Goal: Find specific page/section: Find specific page/section

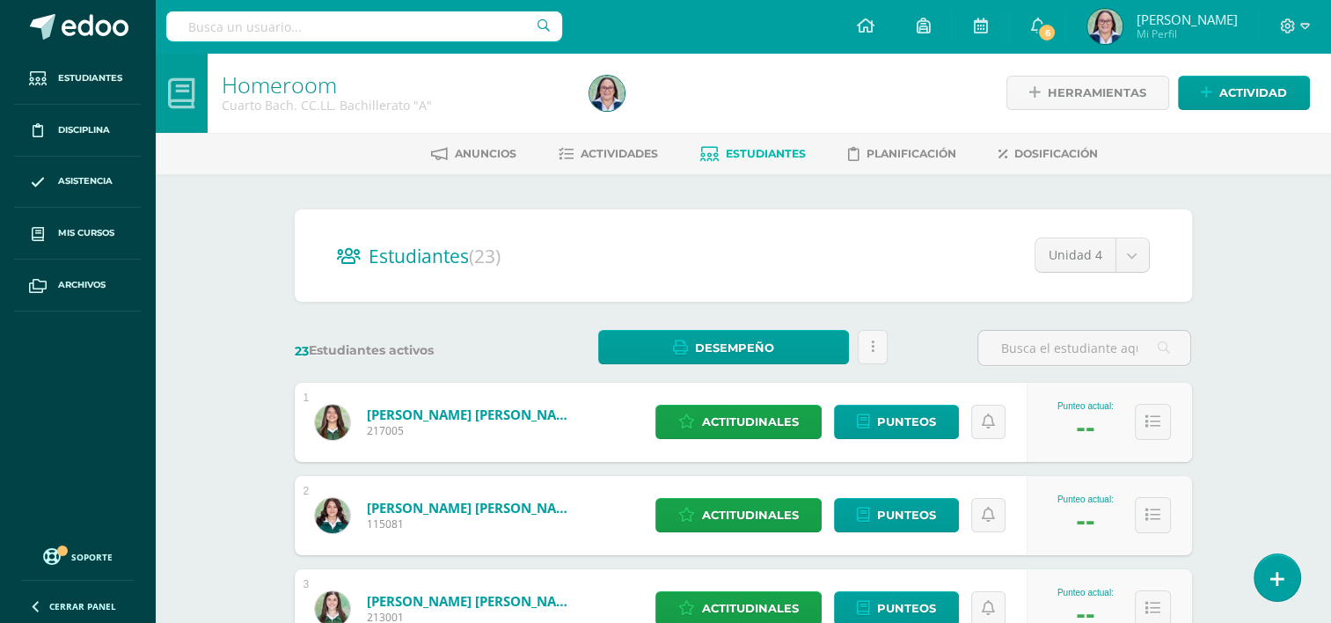
click at [749, 153] on span "Estudiantes" at bounding box center [766, 153] width 80 height 13
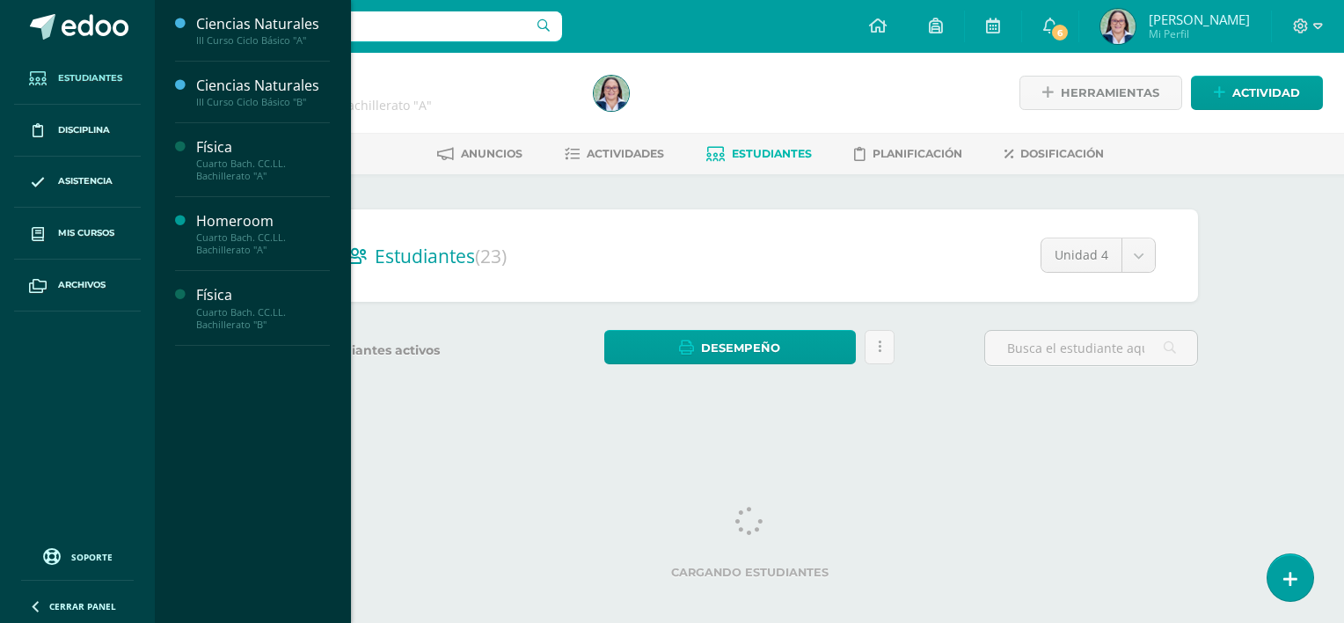
click at [106, 78] on span "Estudiantes" at bounding box center [90, 78] width 64 height 14
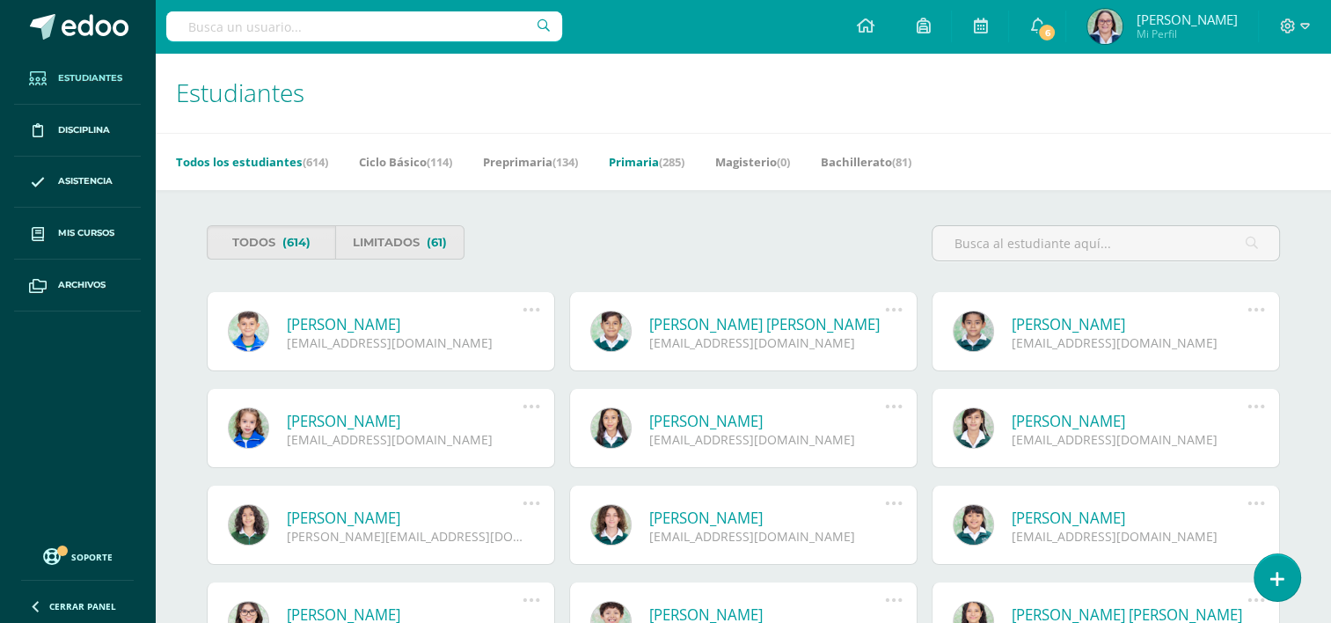
click at [648, 168] on link "Primaria (285)" at bounding box center [647, 162] width 76 height 28
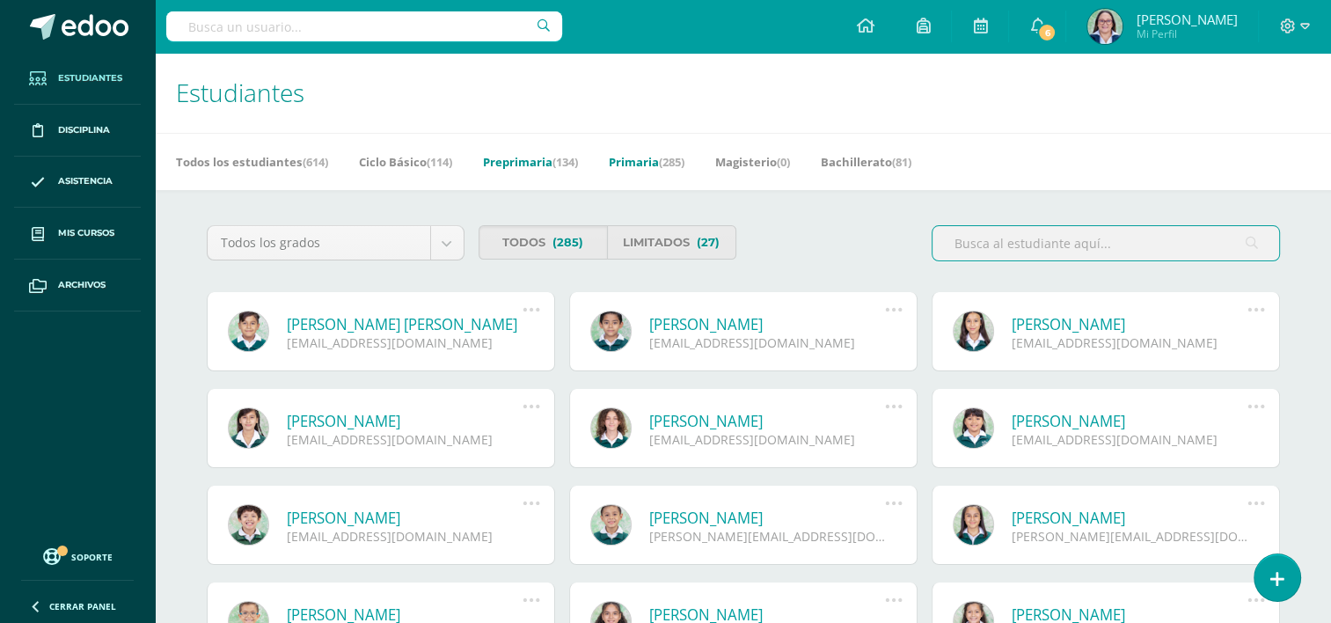
click at [516, 157] on link "Preprimaria (134)" at bounding box center [530, 162] width 95 height 28
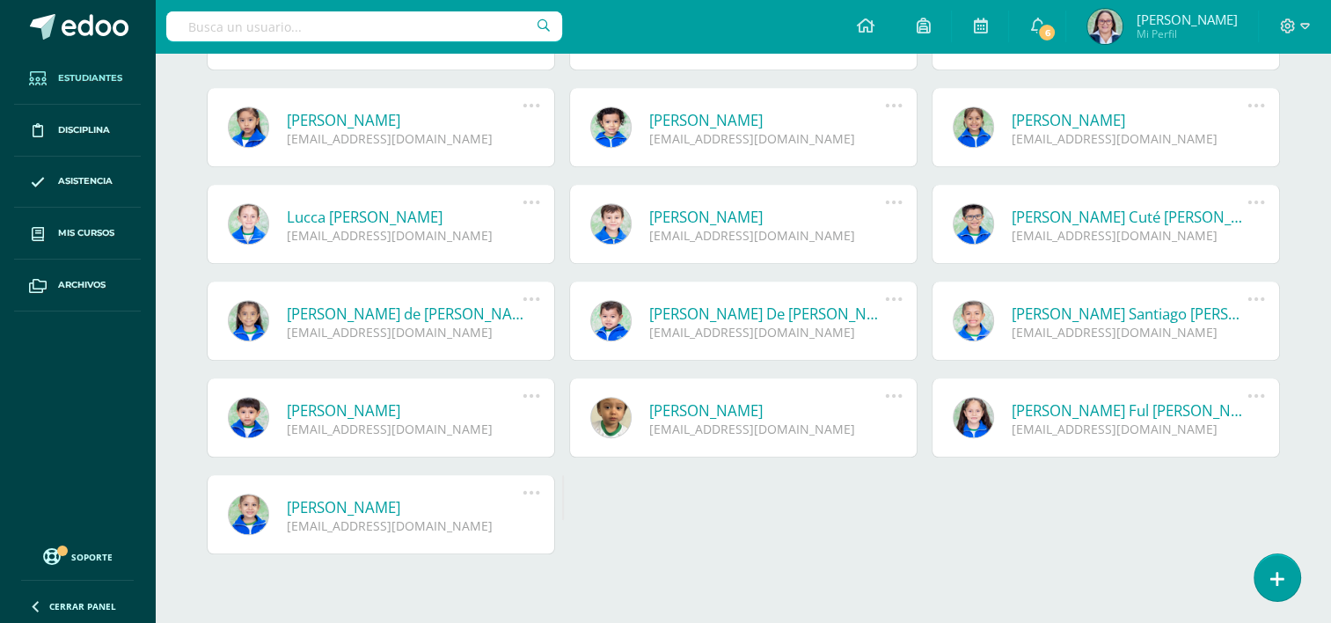
scroll to position [1077, 0]
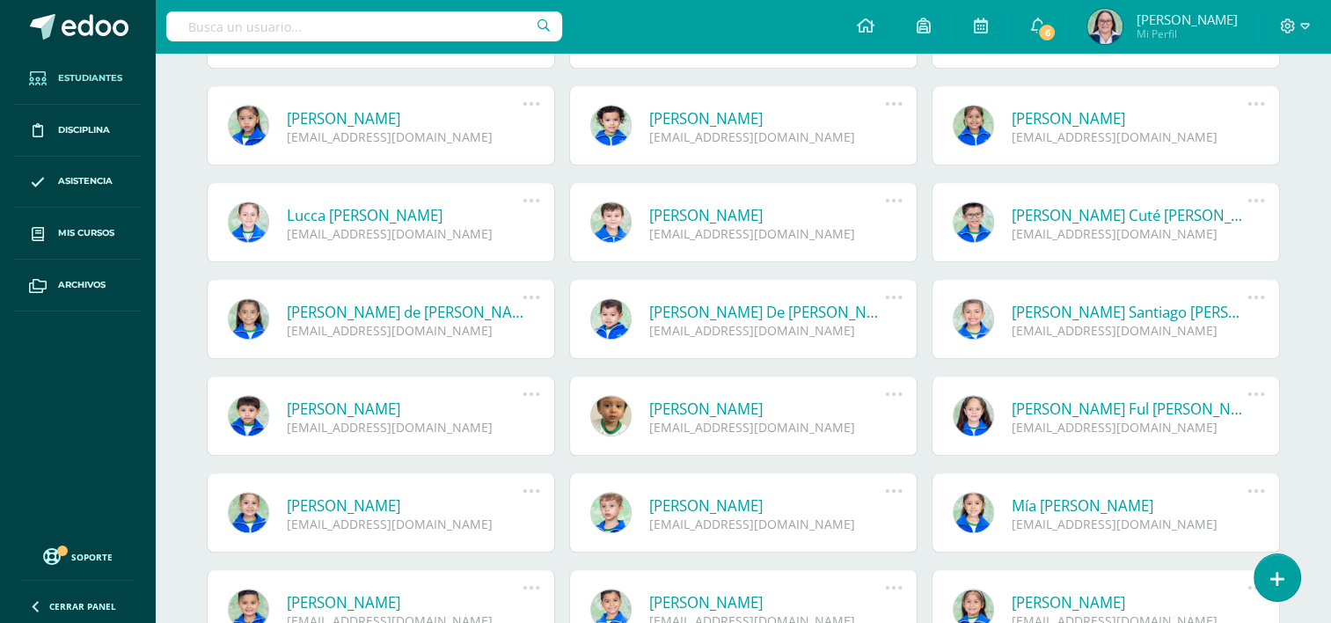
click at [969, 420] on link at bounding box center [973, 415] width 41 height 41
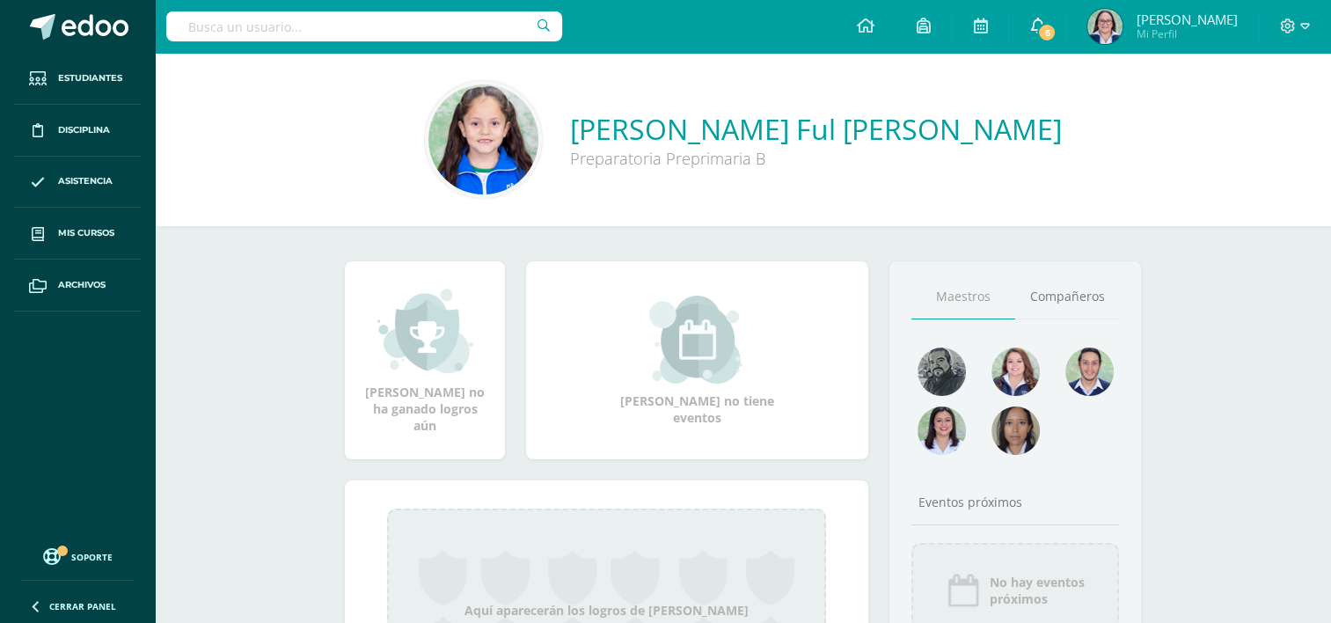
click at [1034, 46] on link "6" at bounding box center [1037, 26] width 56 height 53
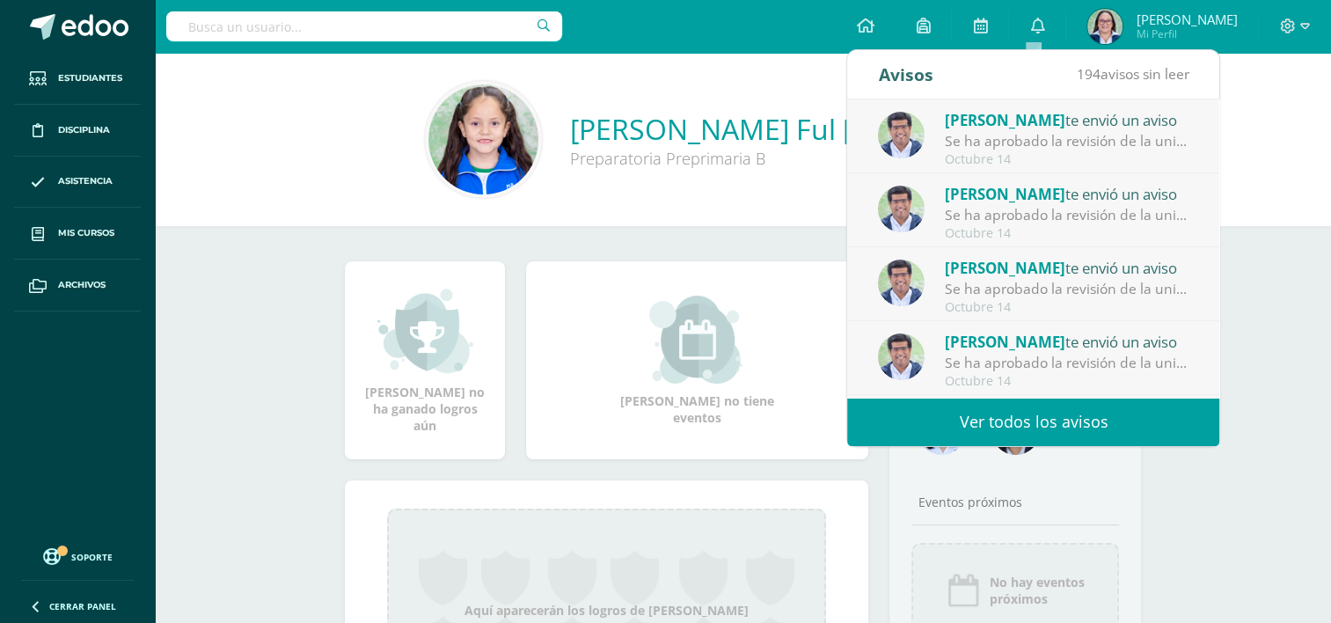
click at [271, 181] on div "Krista Nicolle Ful Rojas Preparatoria Preprimaria B" at bounding box center [743, 139] width 1148 height 117
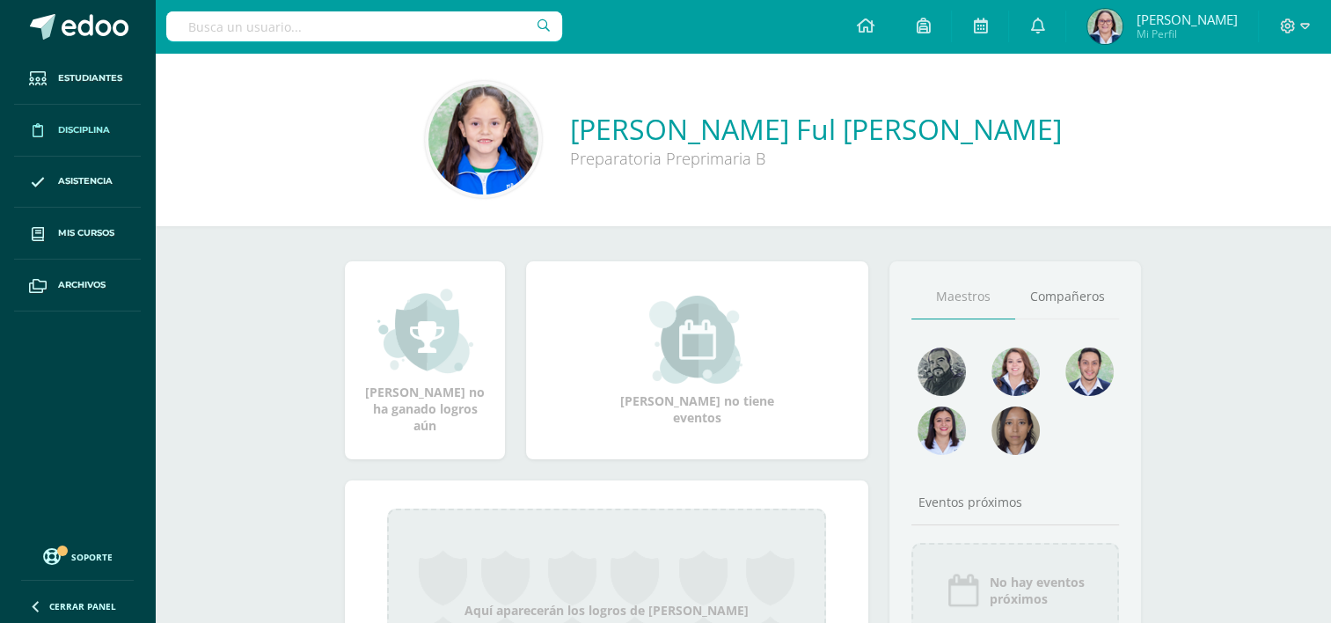
click at [97, 121] on link "Disciplina" at bounding box center [77, 131] width 127 height 52
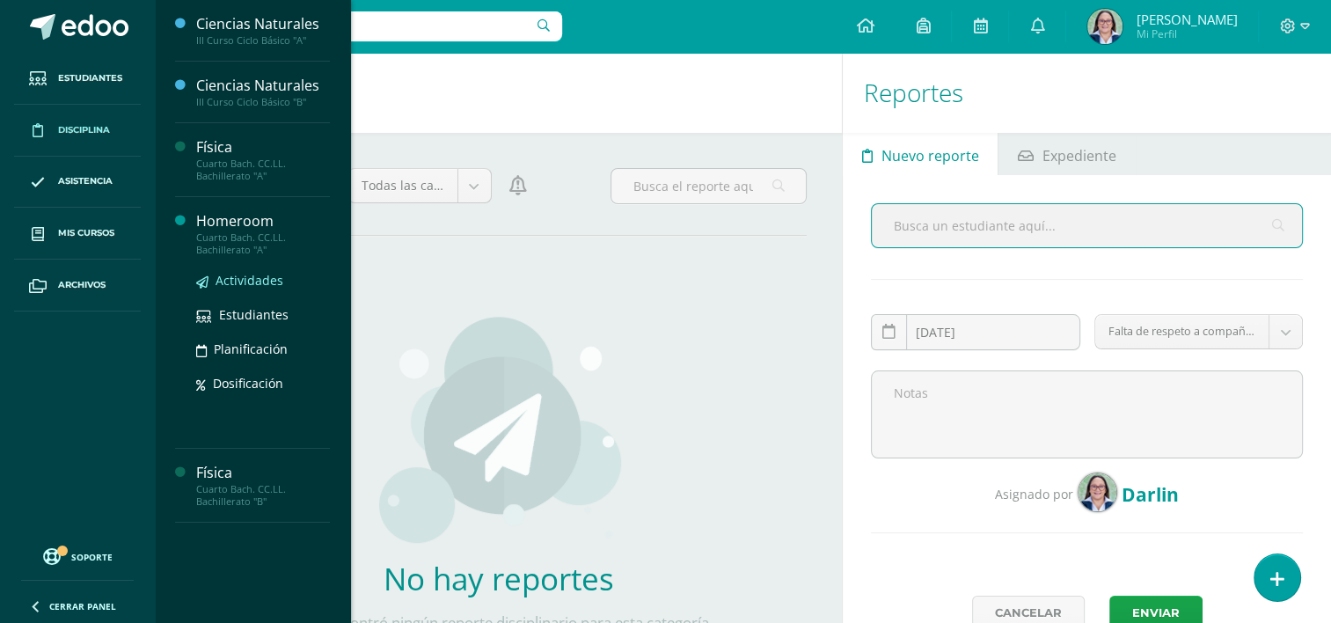
click at [230, 280] on span "Actividades" at bounding box center [250, 280] width 68 height 17
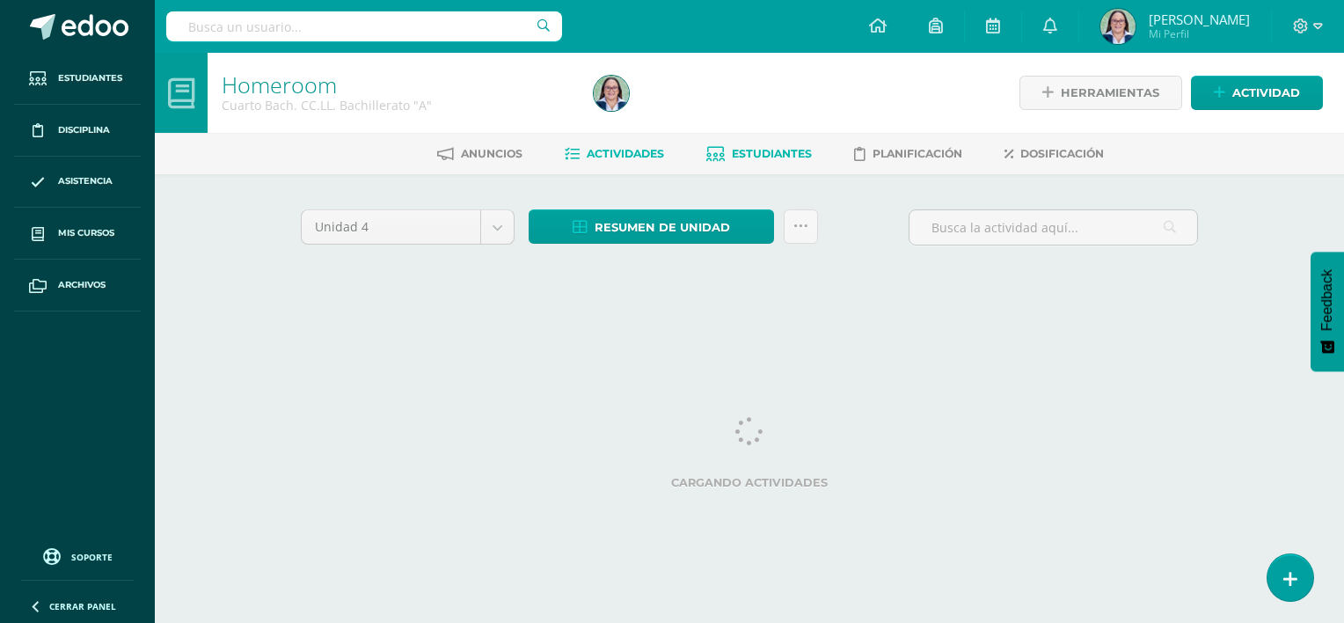
click at [769, 165] on link "Estudiantes" at bounding box center [759, 154] width 106 height 28
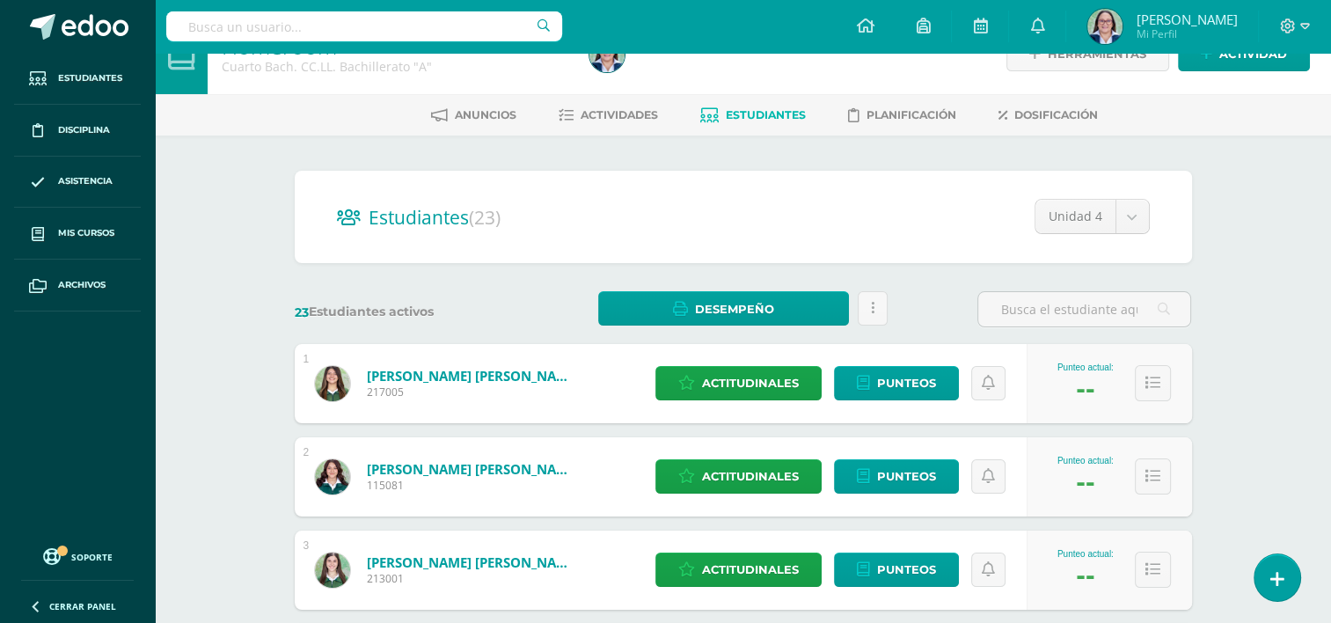
scroll to position [88, 0]
